Goal: Check status

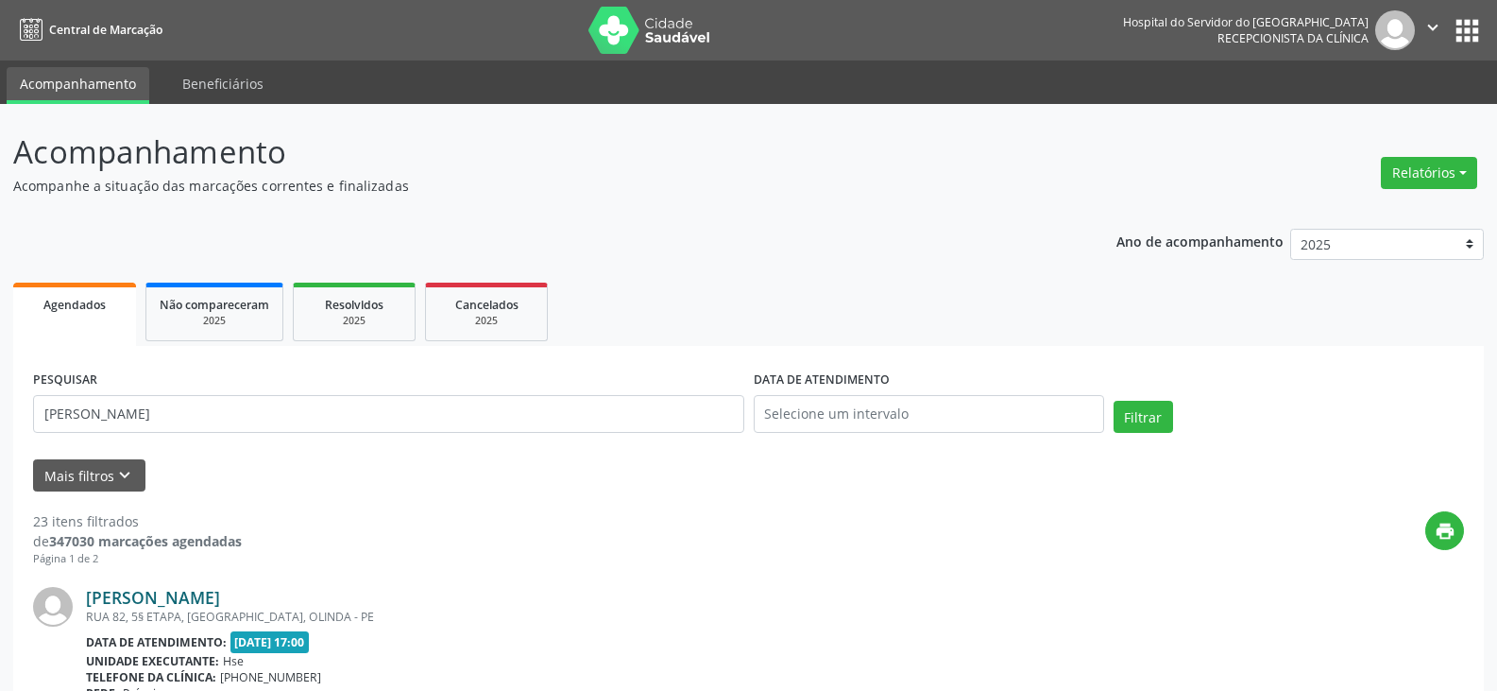
click at [220, 597] on link "[PERSON_NAME]" at bounding box center [153, 597] width 134 height 21
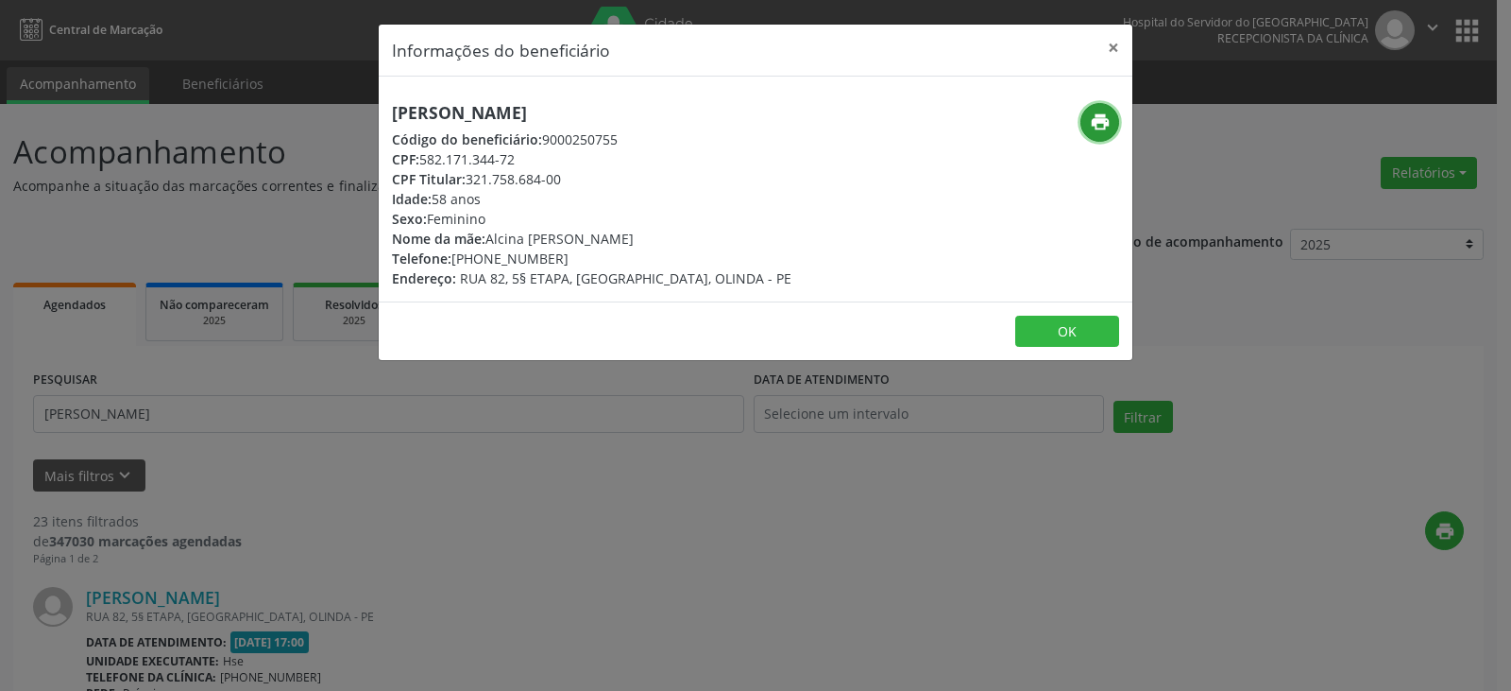
click at [1091, 120] on icon "print" at bounding box center [1100, 121] width 21 height 21
drag, startPoint x: 745, startPoint y: 94, endPoint x: 336, endPoint y: 96, distance: 409.0
click at [336, 96] on div "Informações do beneficiário × [PERSON_NAME] Código do beneficiário: 9000250755 …" at bounding box center [755, 345] width 1511 height 691
copy h5 "[PERSON_NAME]"
drag, startPoint x: 562, startPoint y: 259, endPoint x: 483, endPoint y: 254, distance: 79.5
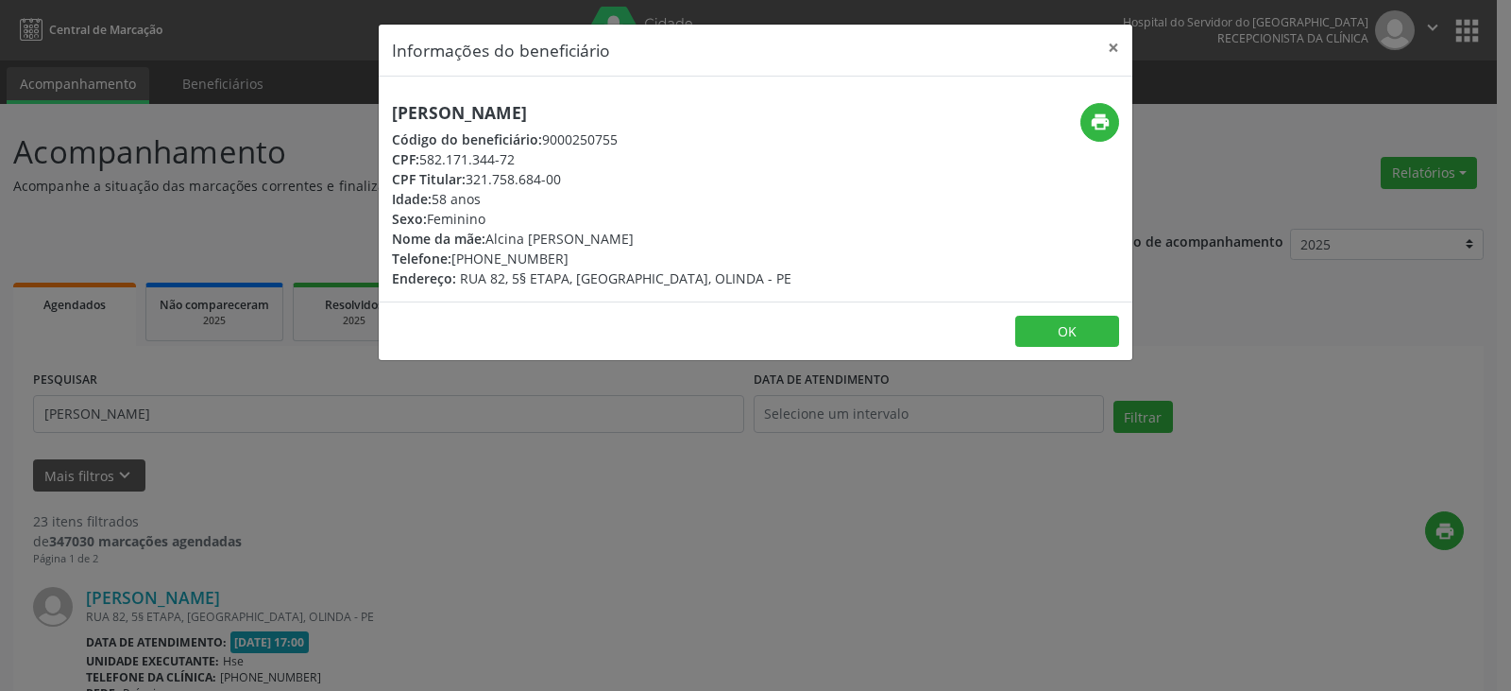
click at [483, 254] on div "Telefone: [PHONE_NUMBER]" at bounding box center [592, 258] width 400 height 20
copy div "98489-1662"
click at [1107, 120] on icon "print" at bounding box center [1100, 121] width 21 height 21
drag, startPoint x: 507, startPoint y: 180, endPoint x: 470, endPoint y: 178, distance: 36.9
click at [470, 178] on div "CPF Titular: 321.758.684-00" at bounding box center [592, 179] width 400 height 20
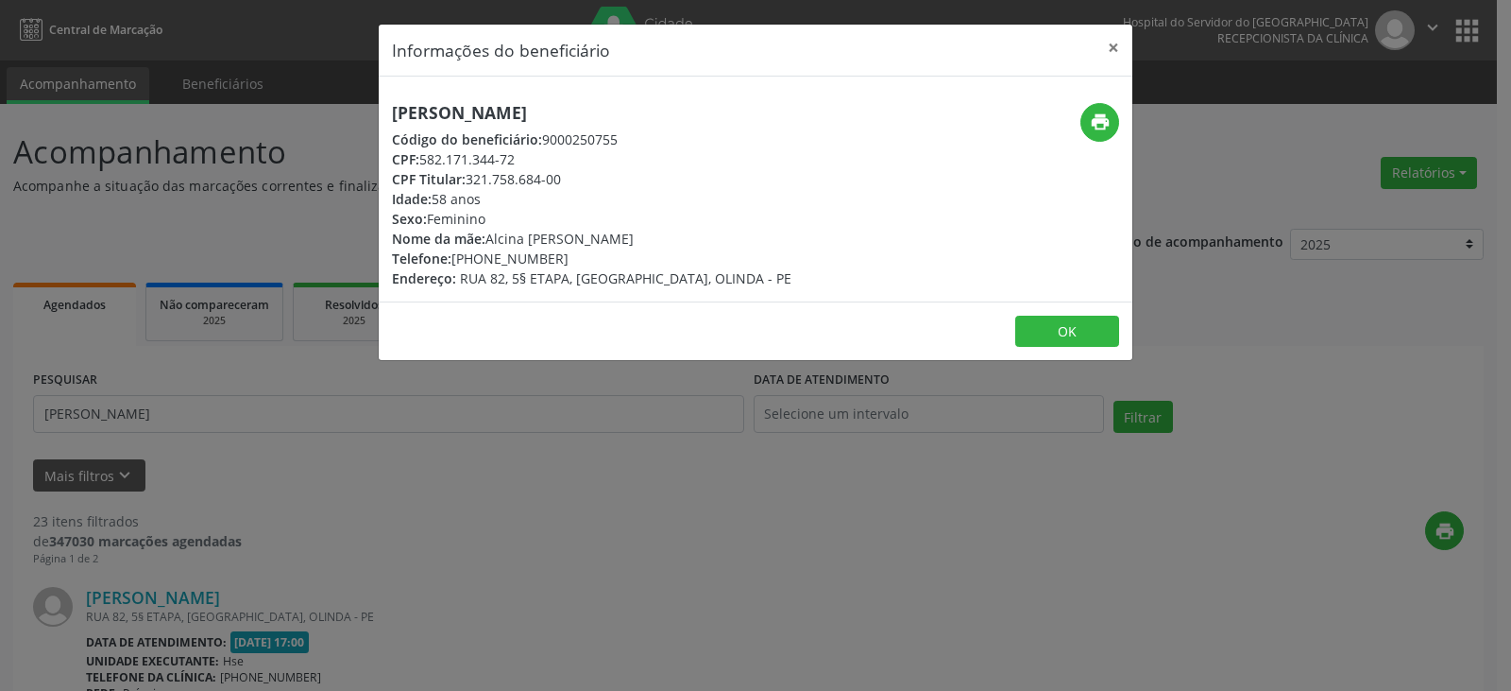
copy div "321.758.684-00"
click at [1125, 43] on button "×" at bounding box center [1114, 48] width 38 height 46
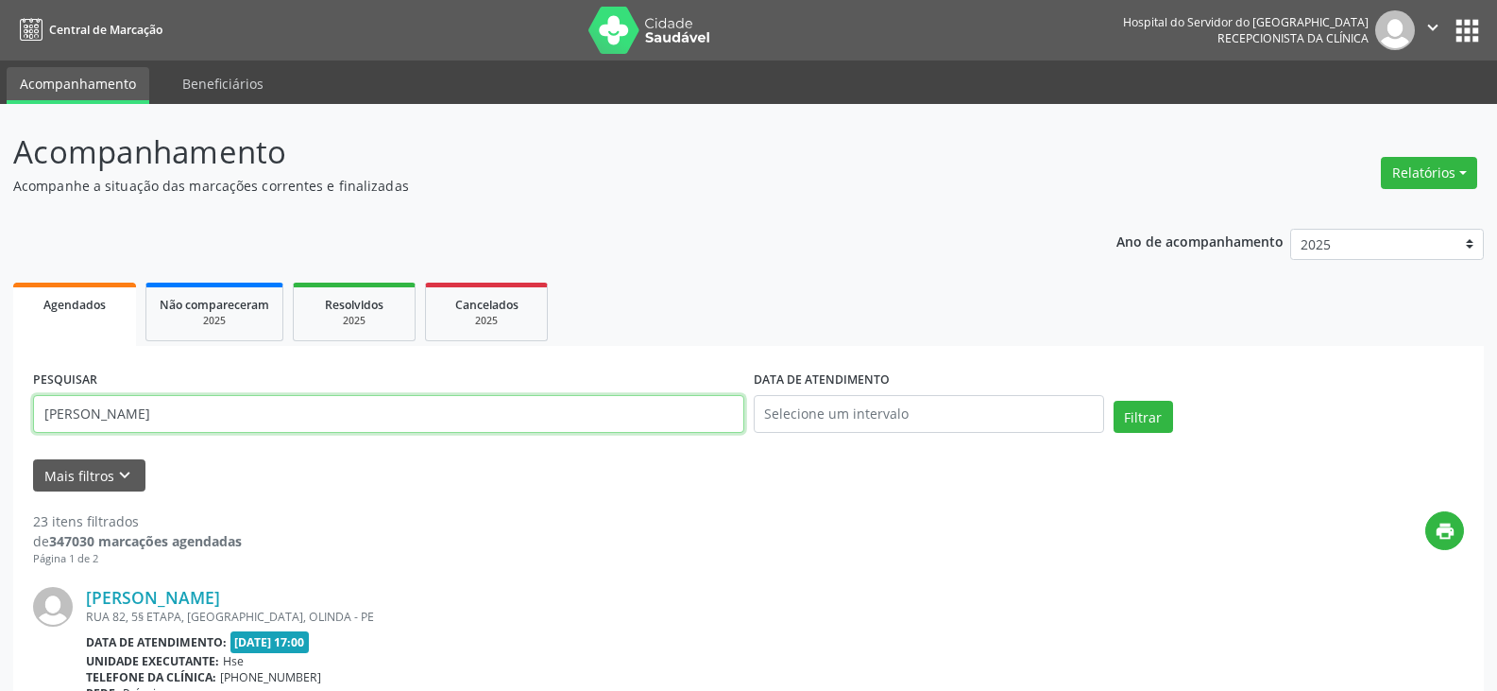
drag, startPoint x: 281, startPoint y: 386, endPoint x: 12, endPoint y: 360, distance: 269.6
paste input "321.758.684-00"
type input "321.758.684-00"
click at [1114, 401] on button "Filtrar" at bounding box center [1144, 417] width 60 height 32
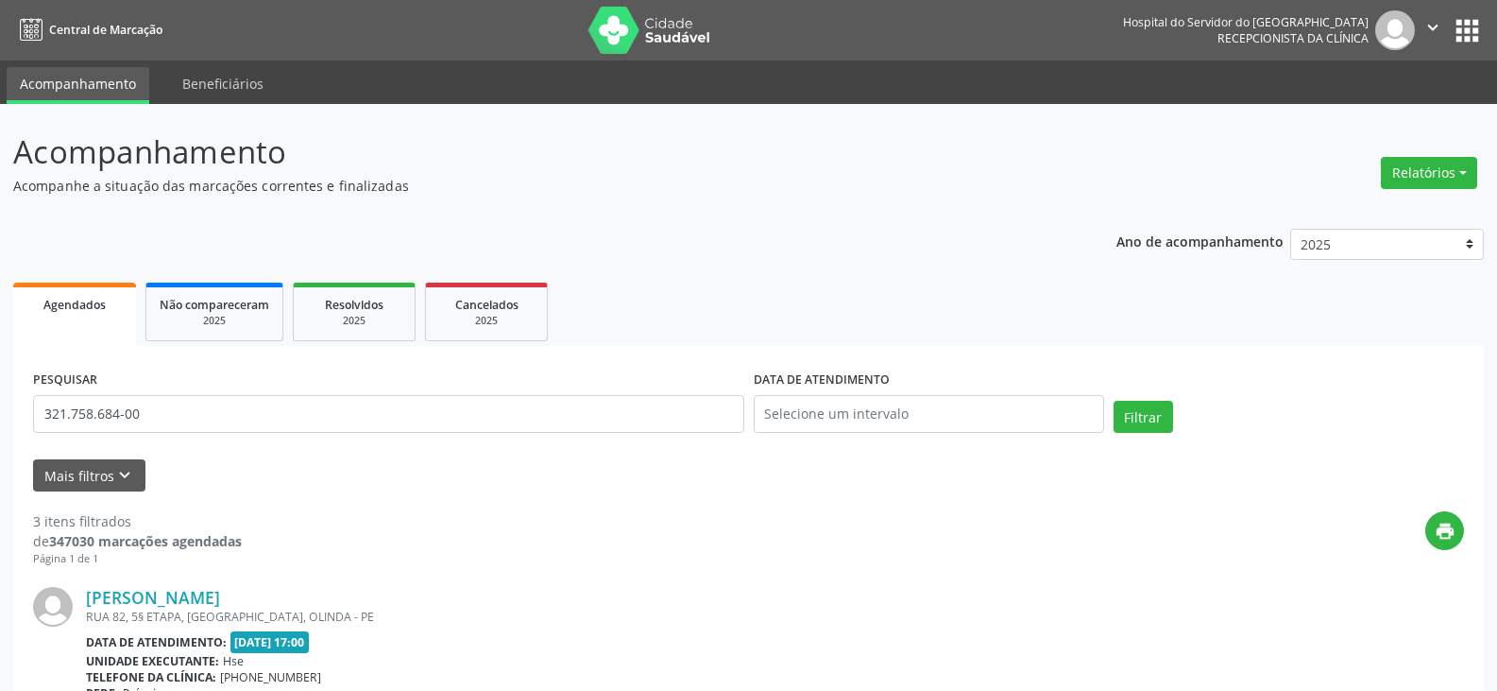
click at [265, 608] on div "RUA 82, 5§ ETAPA, [GEOGRAPHIC_DATA], OLINDA - PE" at bounding box center [633, 616] width 1095 height 16
click at [220, 590] on link "[PERSON_NAME]" at bounding box center [153, 597] width 134 height 21
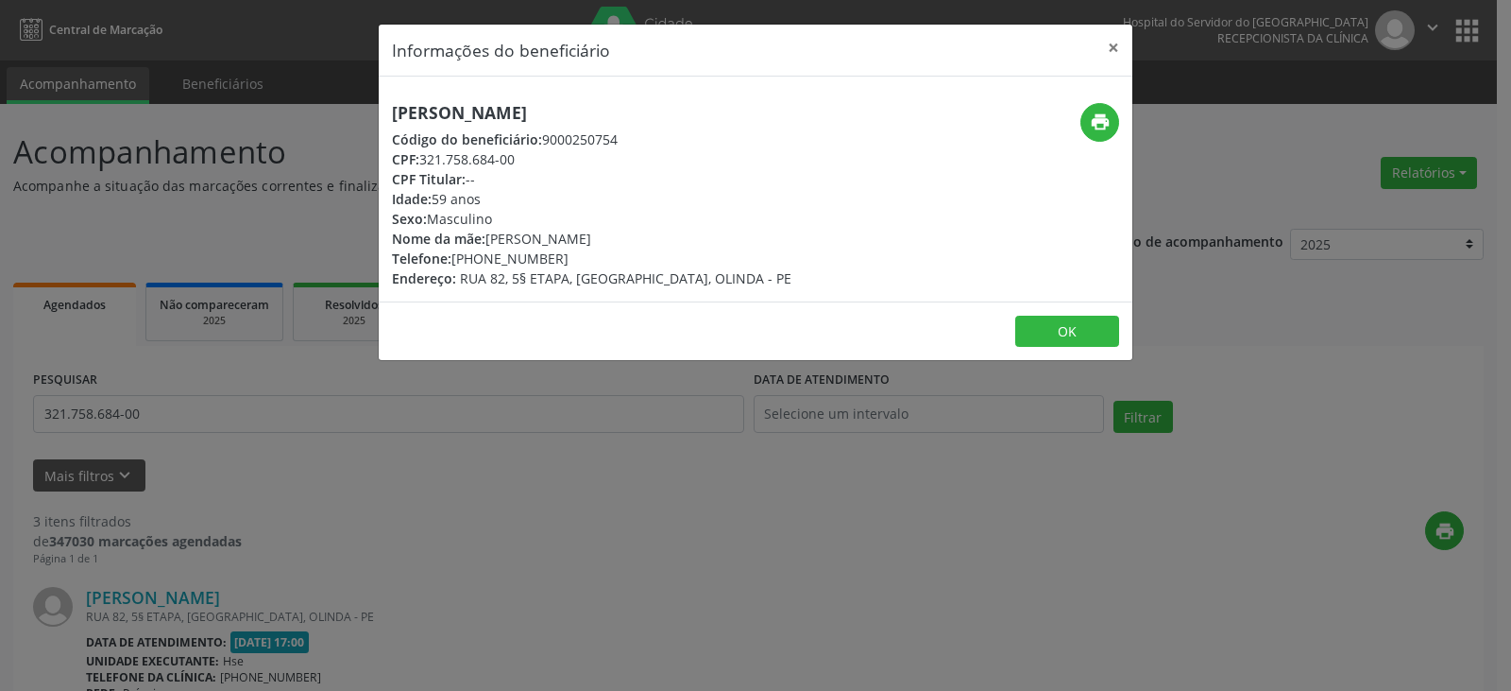
drag, startPoint x: 487, startPoint y: 108, endPoint x: 333, endPoint y: 97, distance: 154.3
click at [333, 97] on div "Informações do beneficiário × [PERSON_NAME] Código do beneficiário: 9000250754 …" at bounding box center [755, 345] width 1511 height 691
copy h5 "[PERSON_NAME]"
click at [1120, 42] on button "×" at bounding box center [1114, 48] width 38 height 46
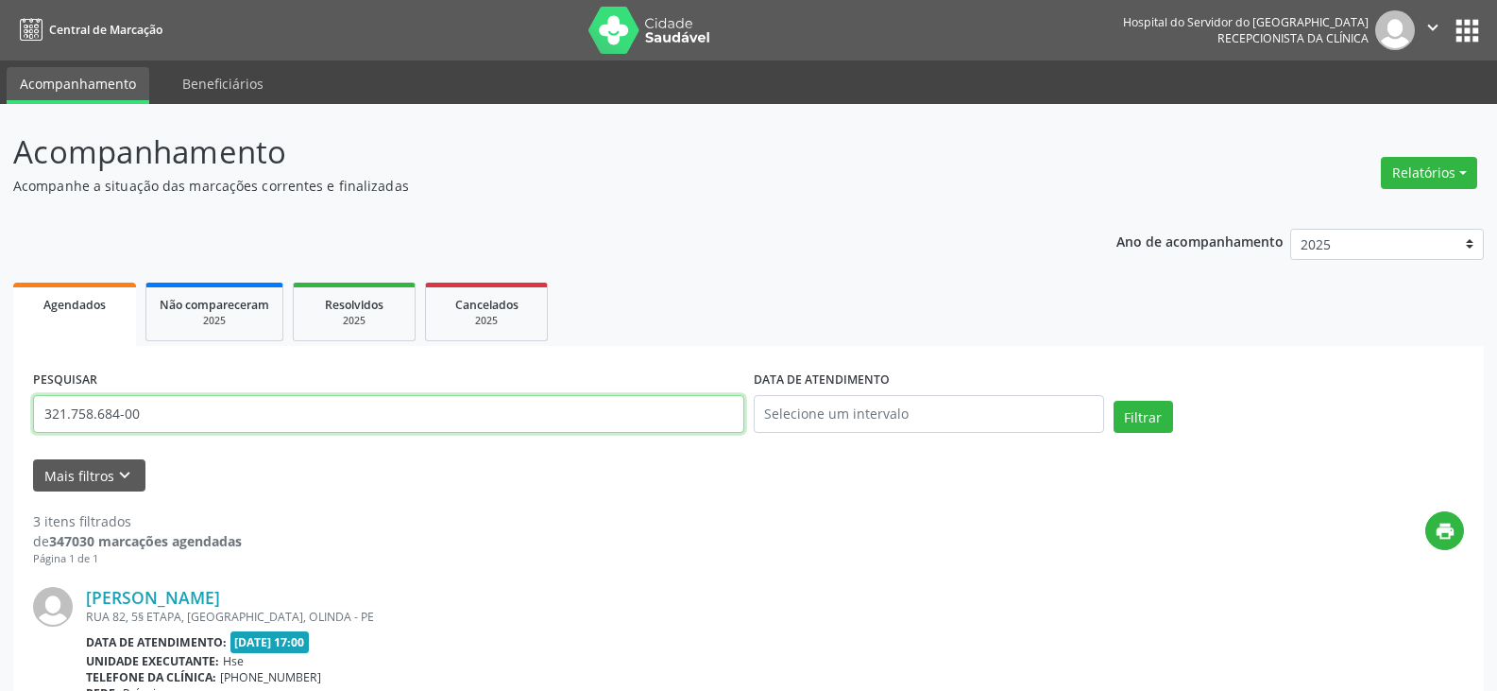
click at [239, 408] on input "321.758.684-00" at bounding box center [388, 414] width 711 height 38
